Goal: Information Seeking & Learning: Understand process/instructions

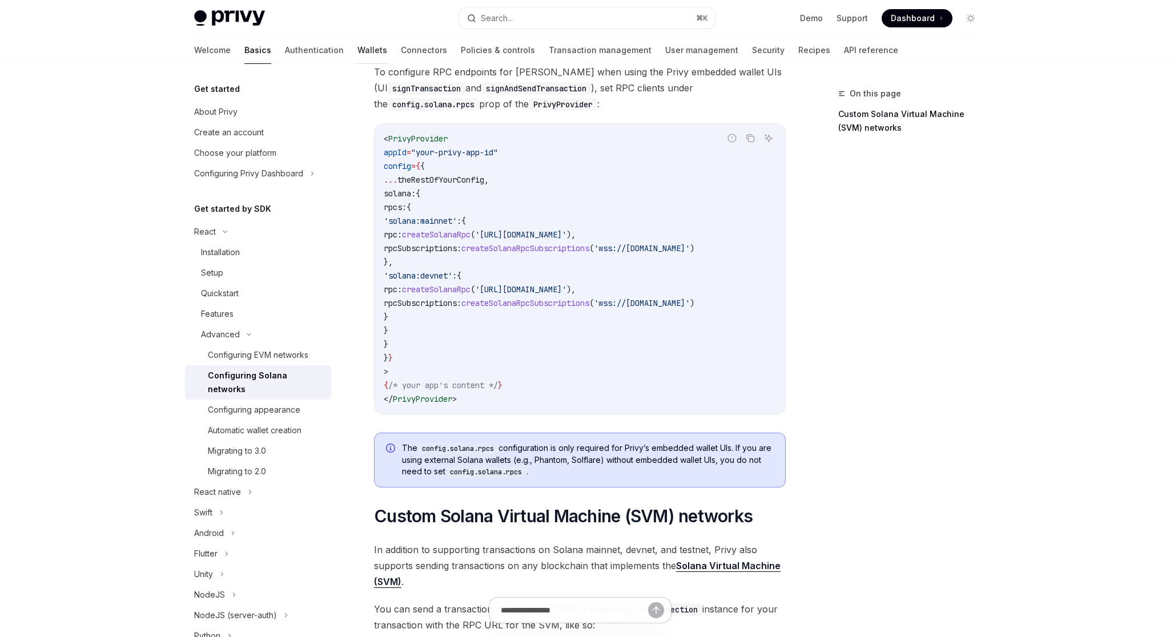
click at [357, 43] on link "Wallets" at bounding box center [372, 50] width 30 height 27
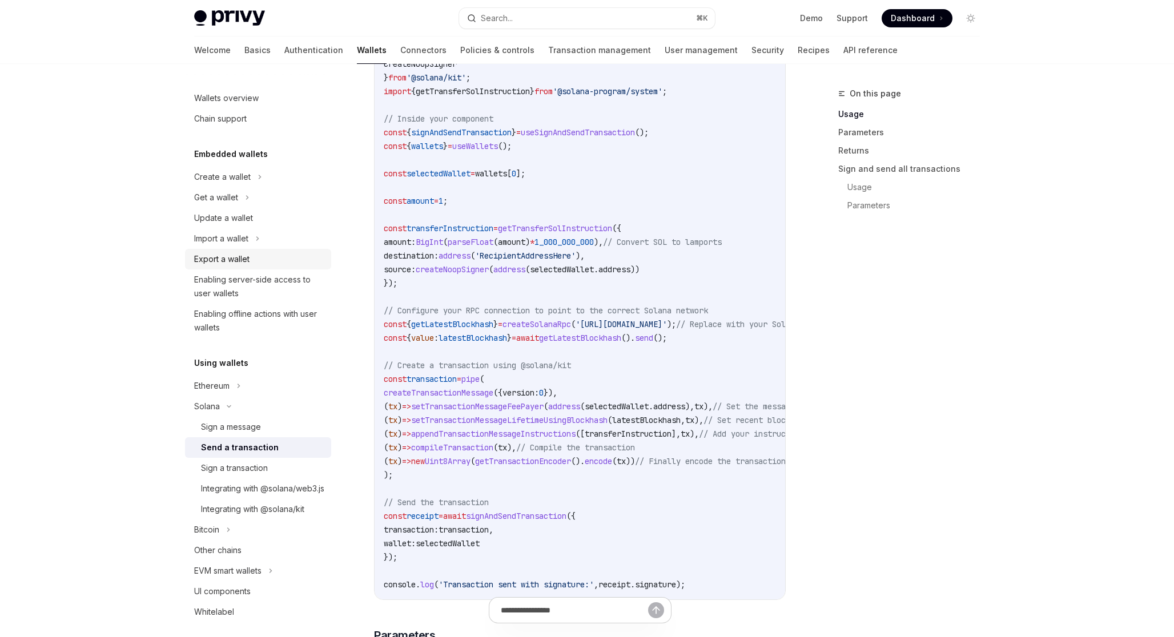
click at [276, 259] on div "Export a wallet" at bounding box center [259, 259] width 130 height 14
type textarea "*"
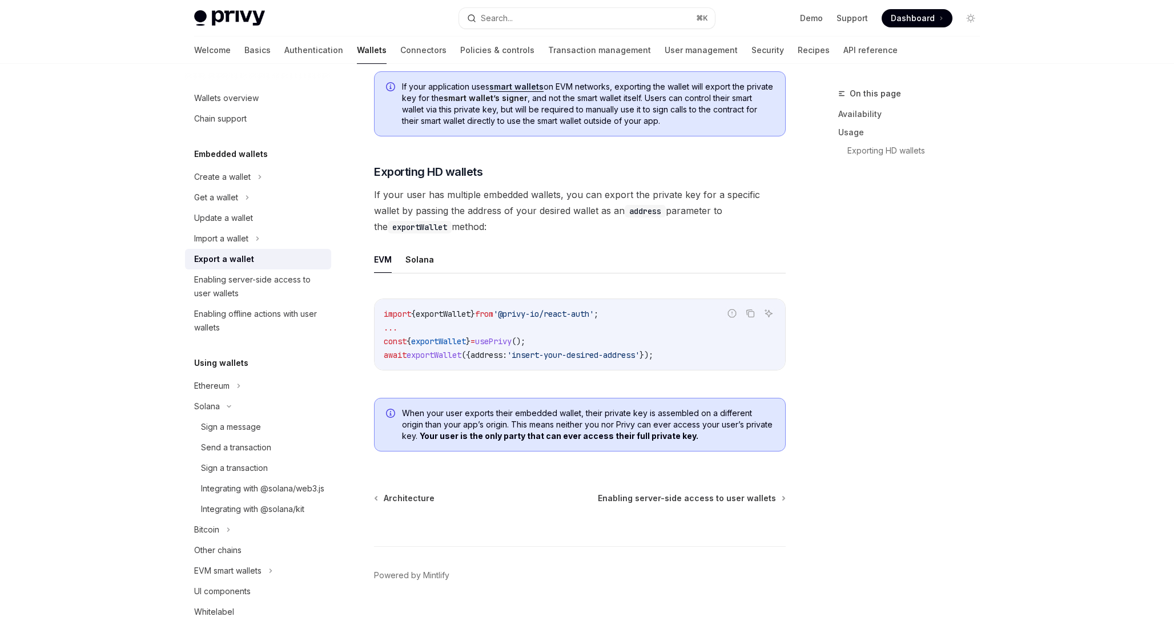
scroll to position [1037, 0]
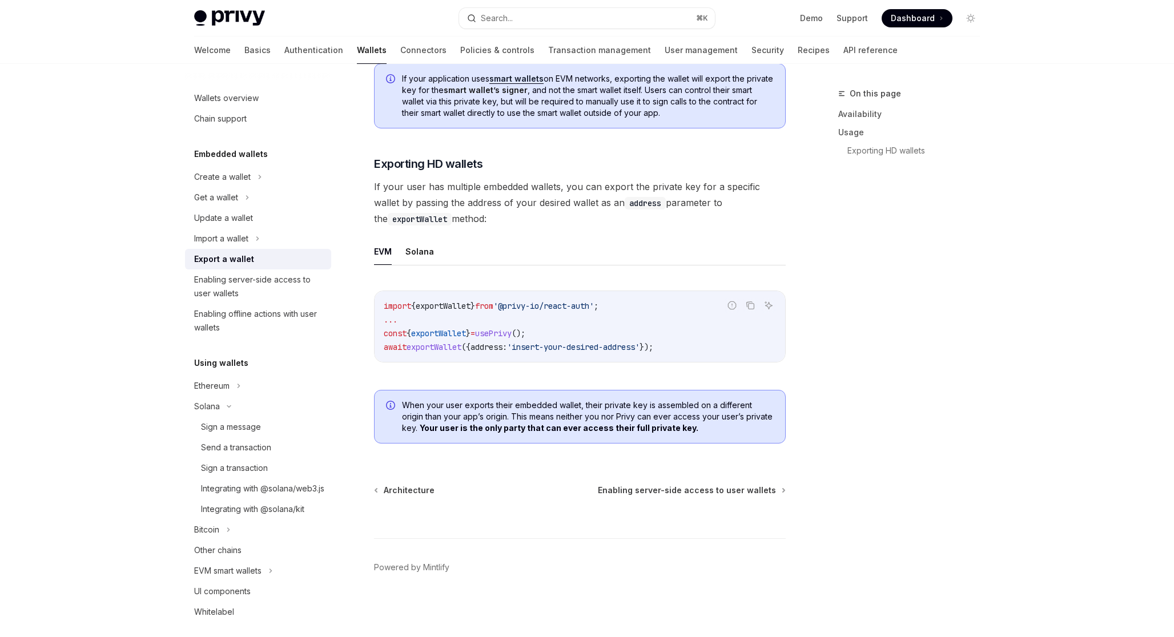
click at [315, 256] on div "Export a wallet" at bounding box center [259, 259] width 130 height 14
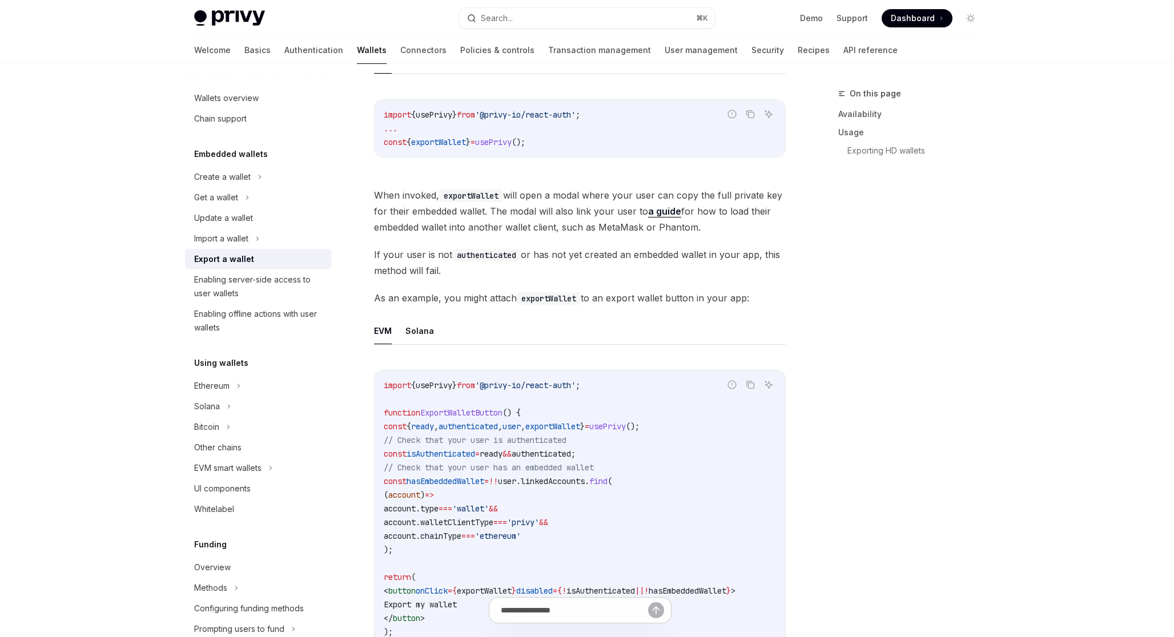
scroll to position [472, 0]
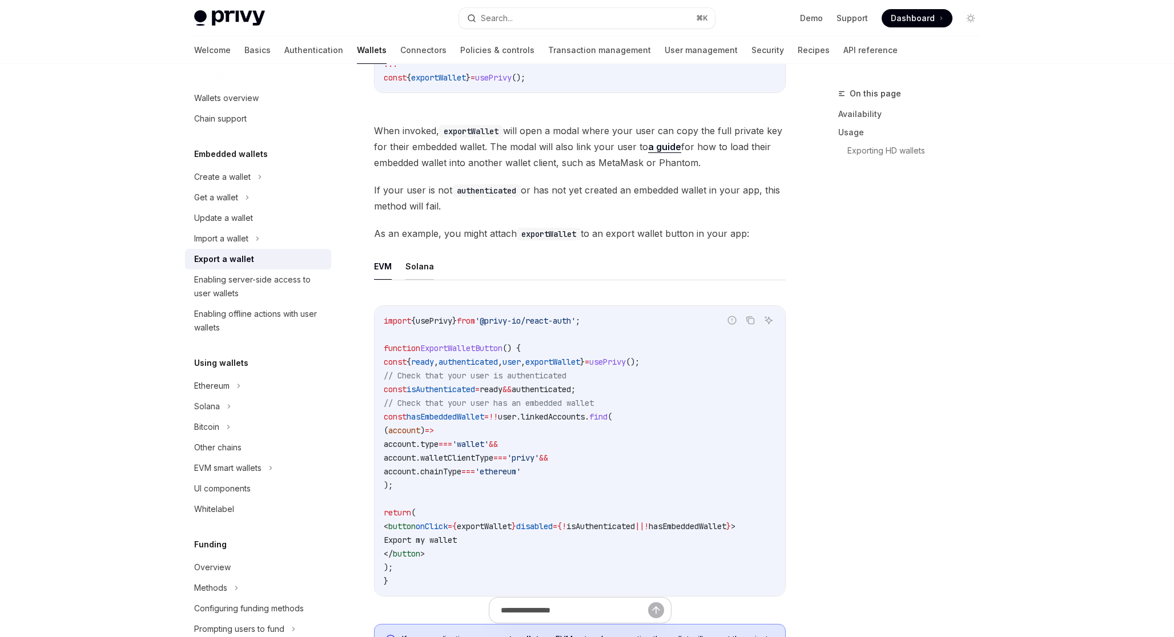
click at [416, 260] on button "Solana" at bounding box center [419, 266] width 29 height 27
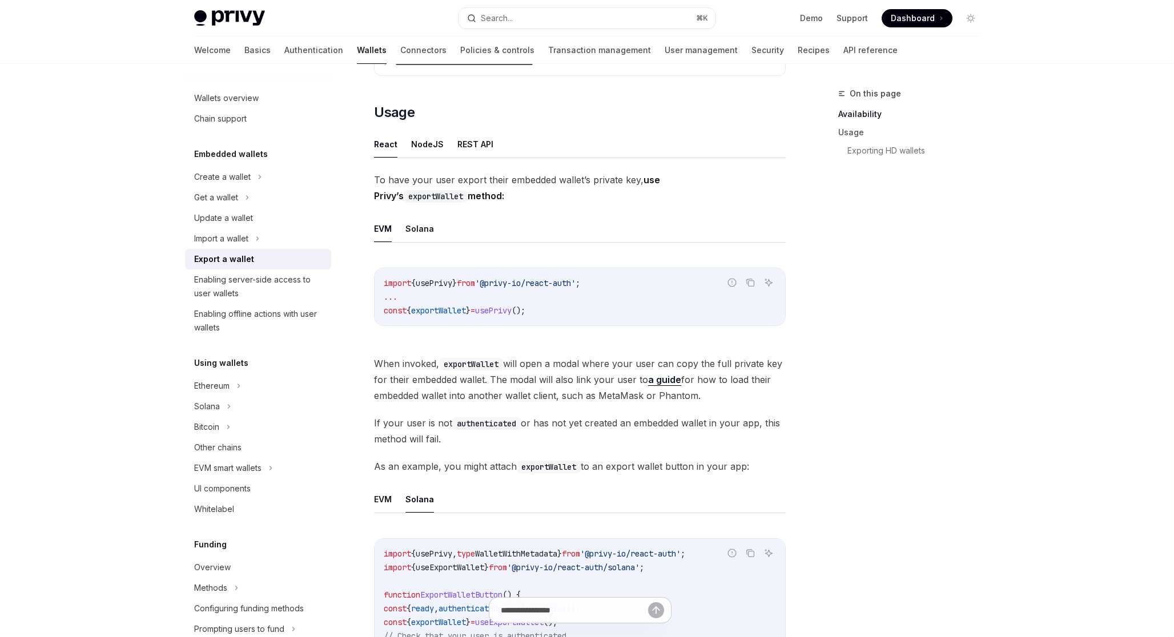
scroll to position [234, 0]
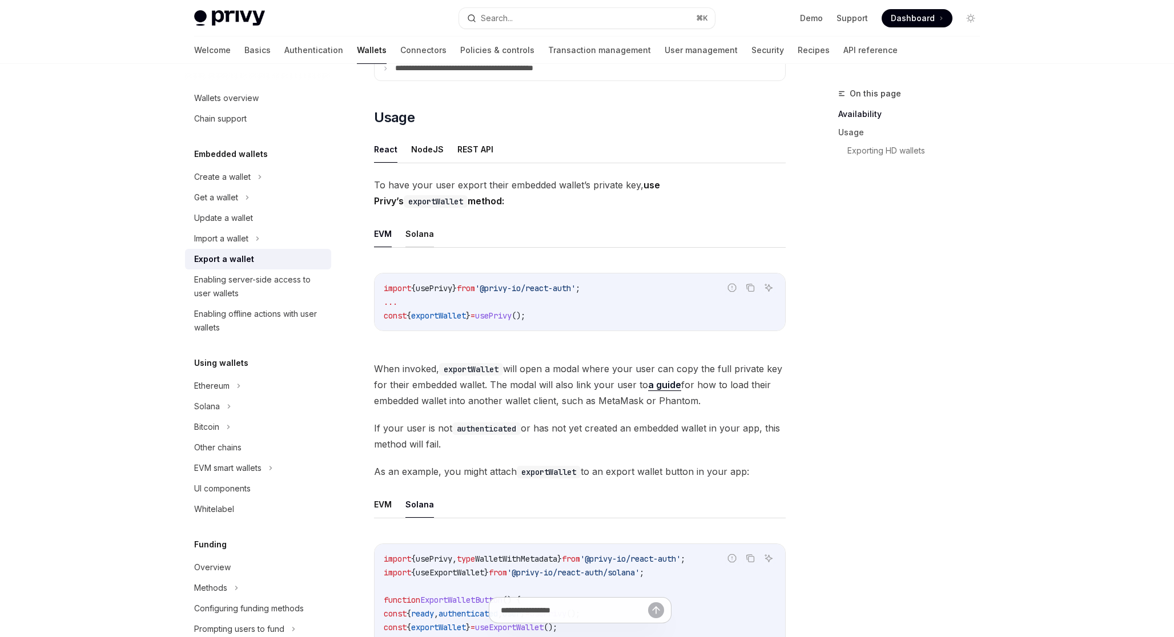
click at [424, 233] on button "Solana" at bounding box center [419, 233] width 29 height 27
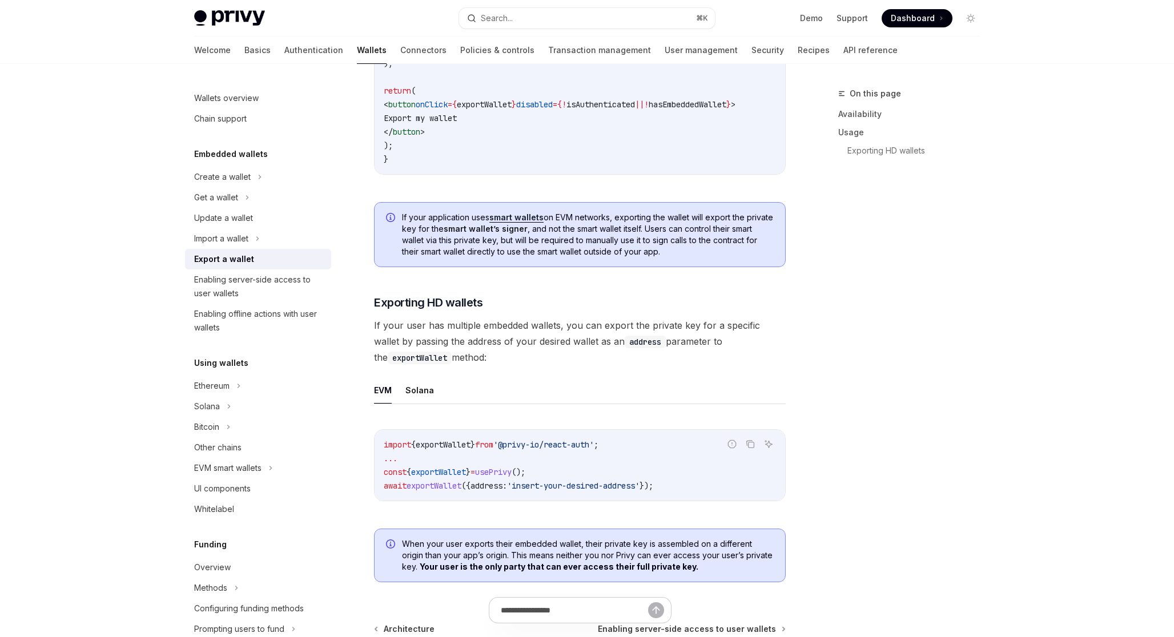
scroll to position [941, 0]
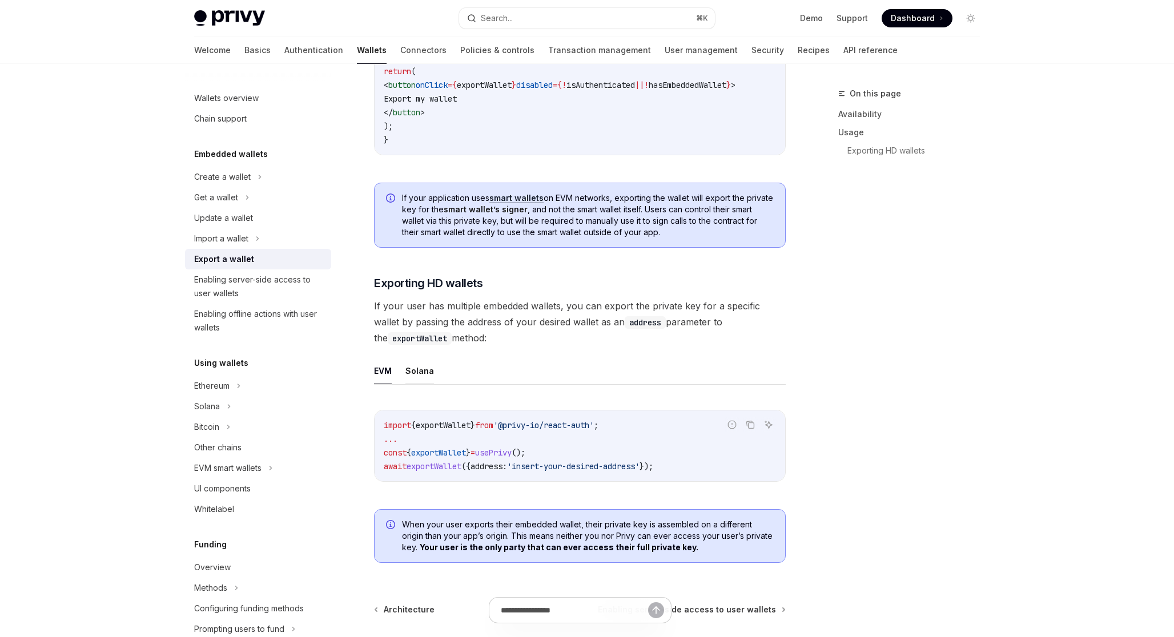
click at [422, 377] on button "Solana" at bounding box center [419, 370] width 29 height 27
type textarea "*"
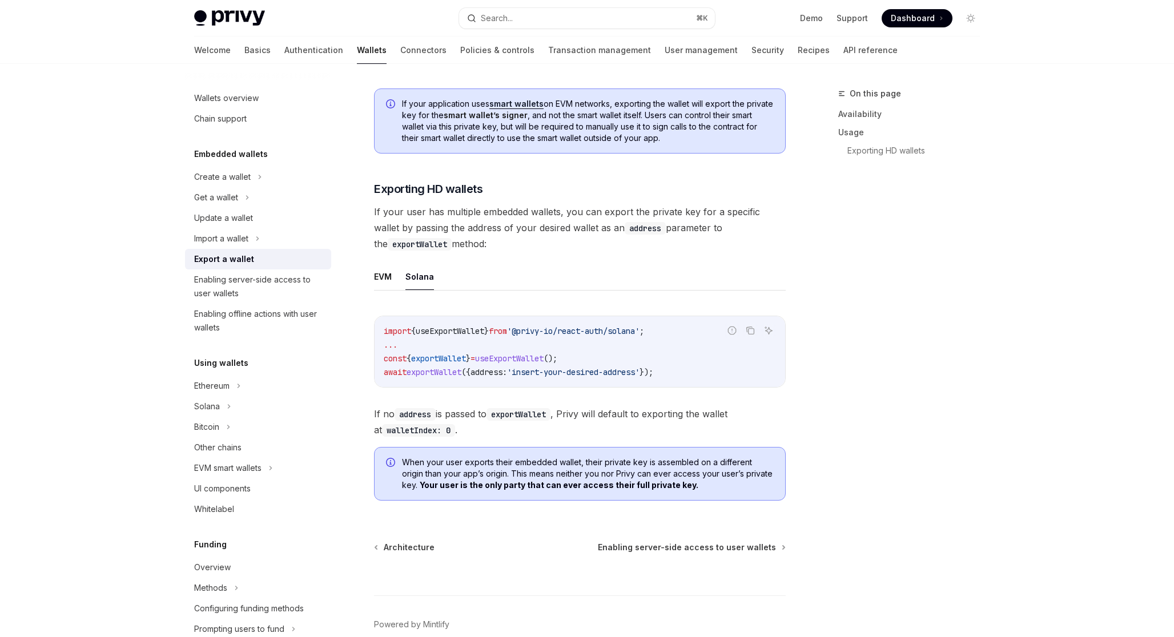
scroll to position [1052, 0]
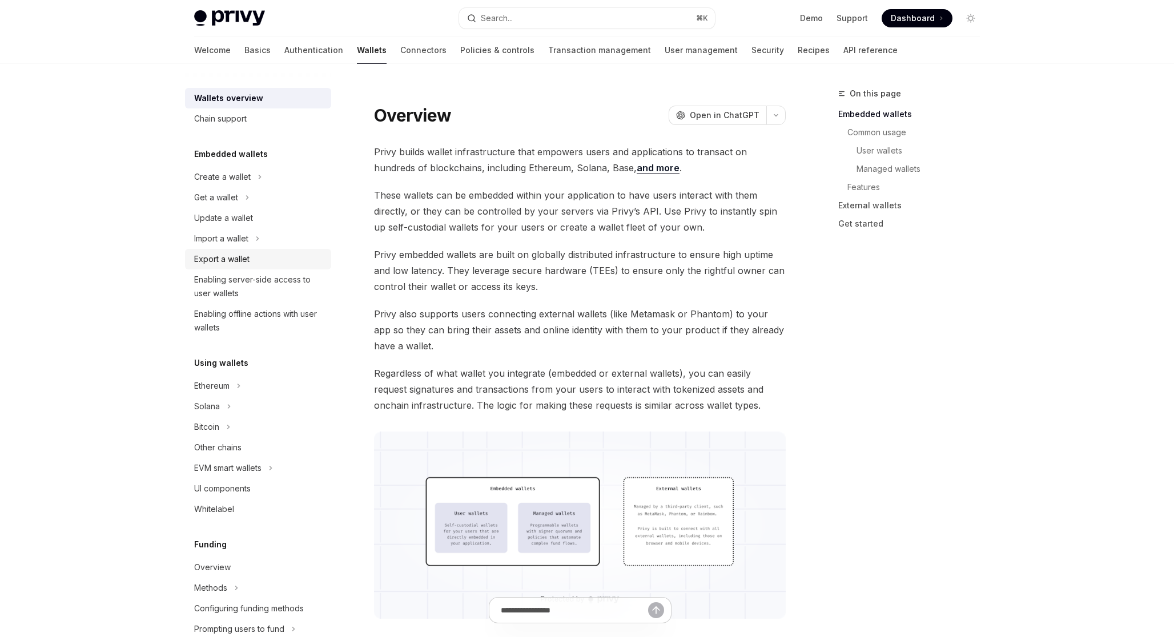
click at [253, 257] on div "Export a wallet" at bounding box center [259, 259] width 130 height 14
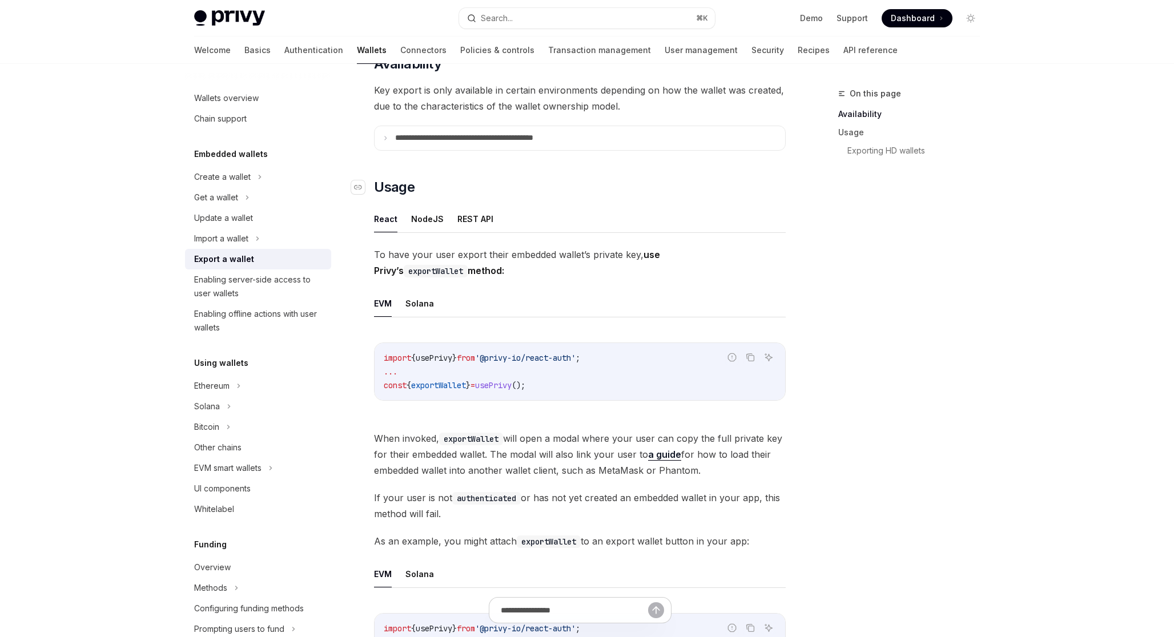
scroll to position [170, 0]
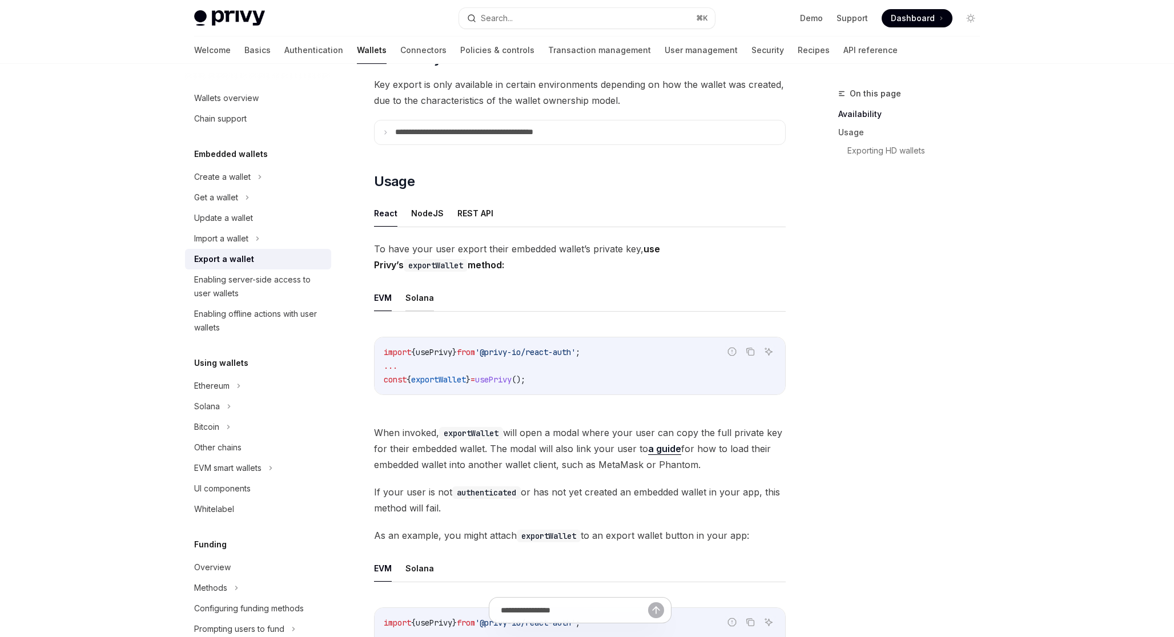
click at [414, 296] on button "Solana" at bounding box center [419, 297] width 29 height 27
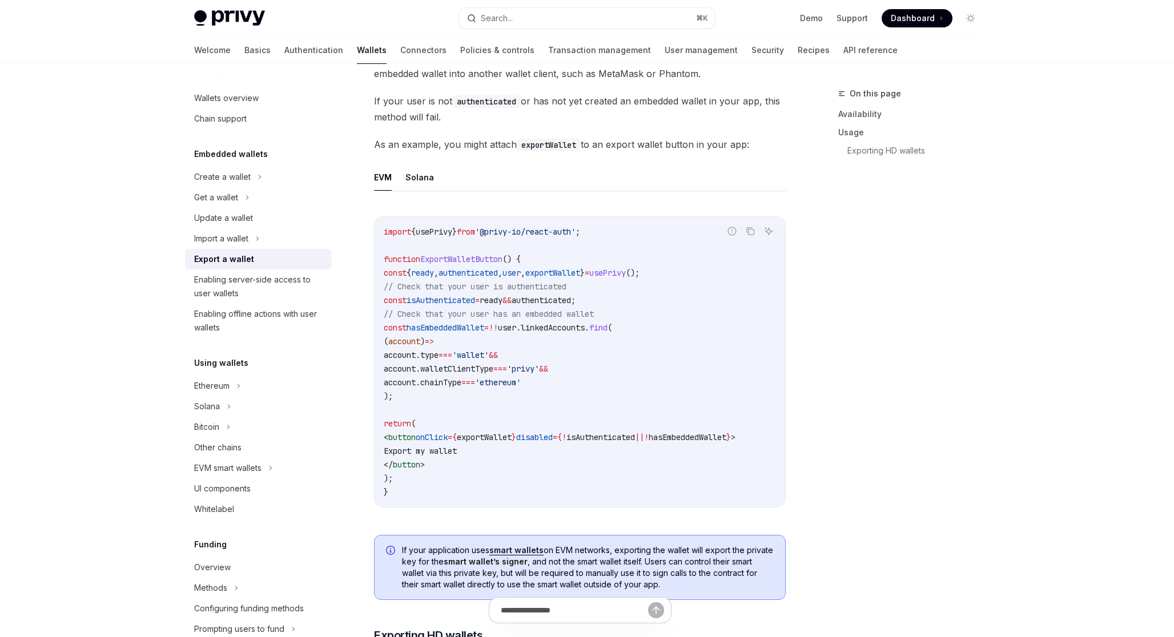
scroll to position [562, 0]
click at [884, 150] on link "Exporting HD wallets" at bounding box center [918, 151] width 142 height 18
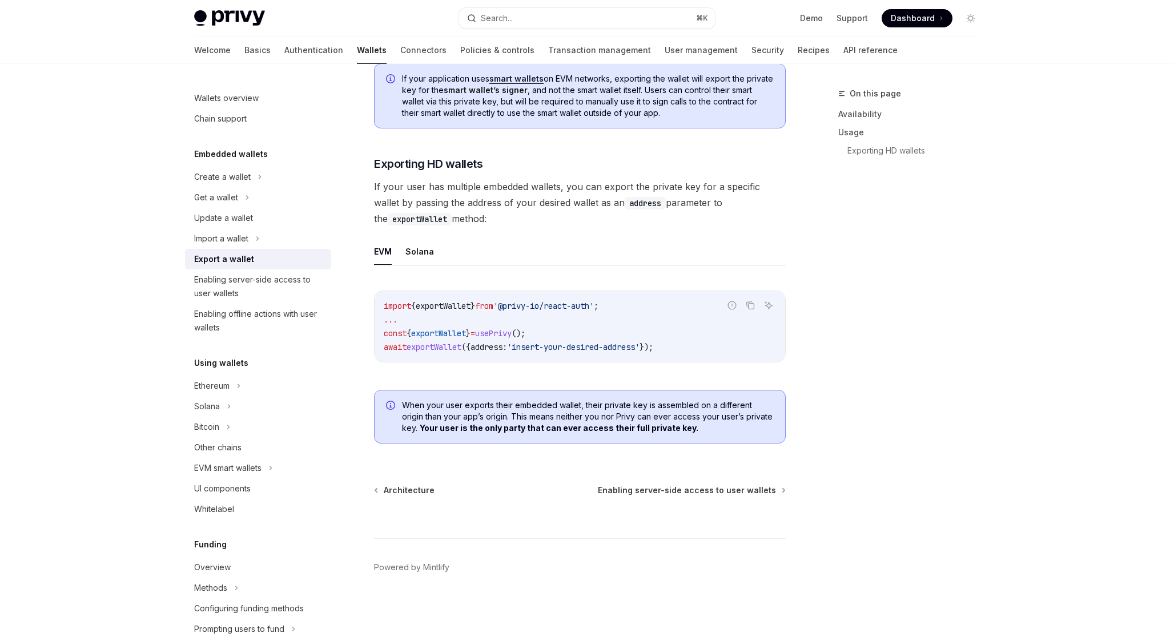
scroll to position [1037, 0]
click at [426, 254] on button "Solana" at bounding box center [419, 251] width 29 height 27
type textarea "*"
